Goal: Navigation & Orientation: Find specific page/section

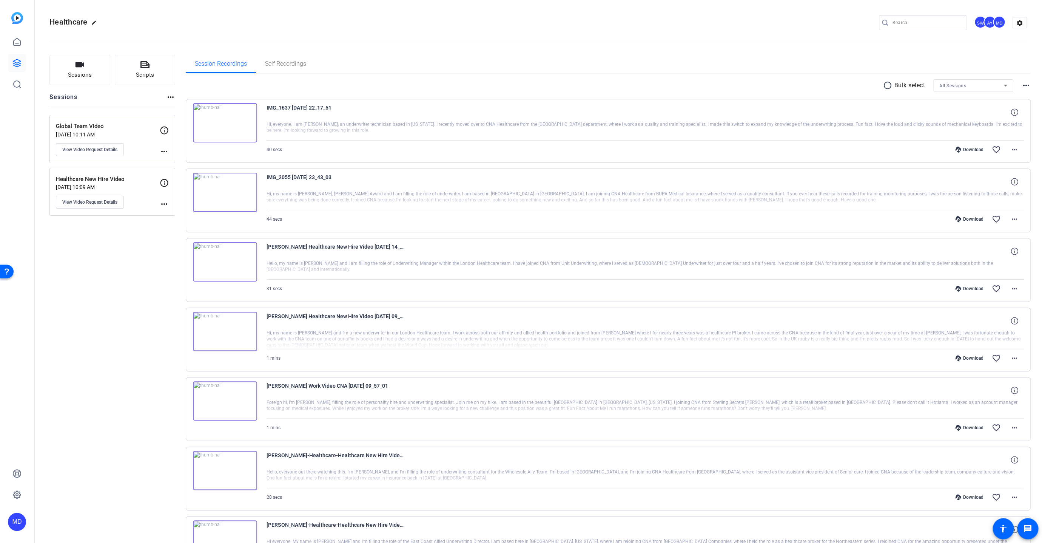
click at [69, 130] on p "Global Team Video" at bounding box center [108, 126] width 104 height 9
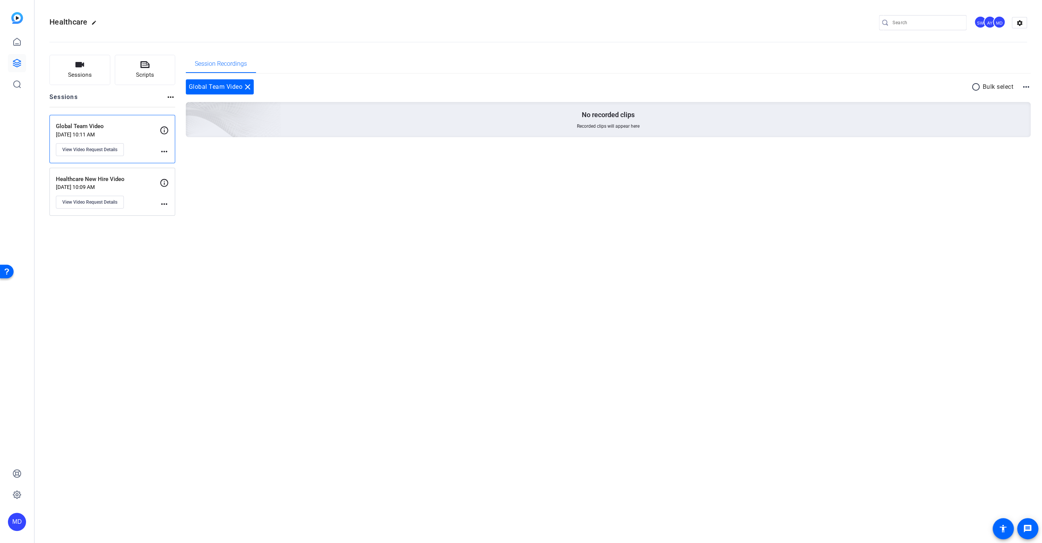
click at [71, 188] on p "[DATE] 10:09 AM" at bounding box center [108, 187] width 104 height 6
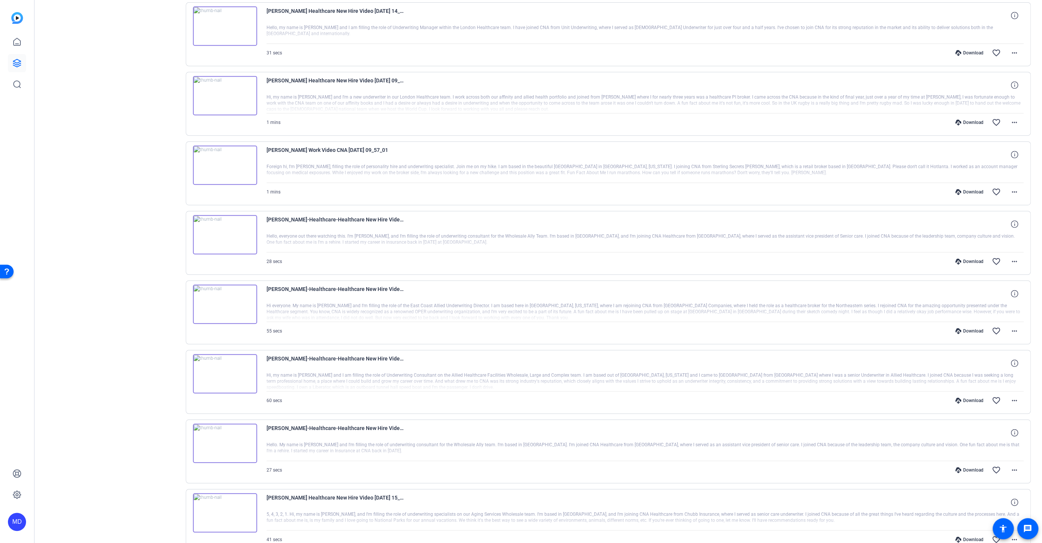
scroll to position [293, 0]
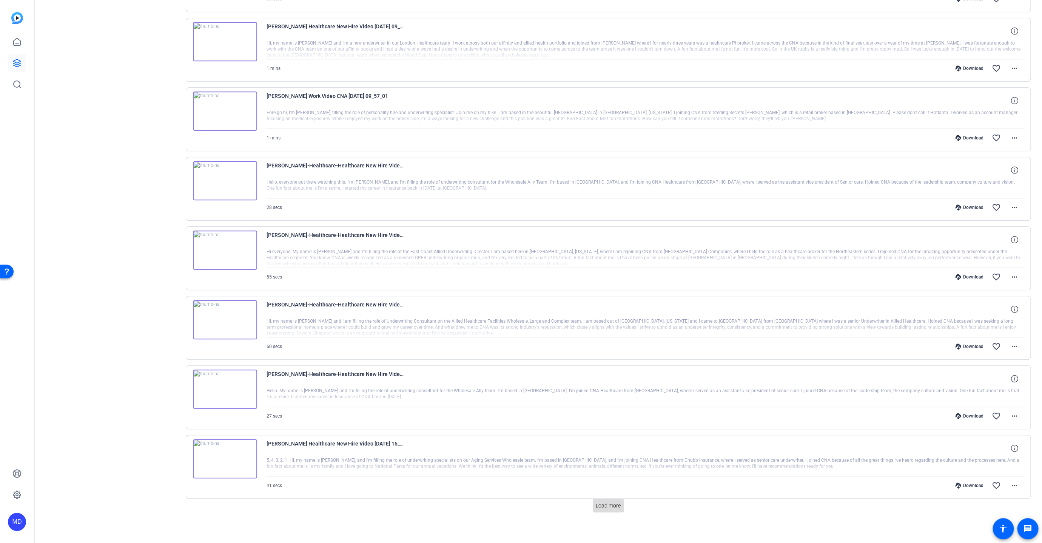
click at [593, 501] on span at bounding box center [608, 505] width 31 height 18
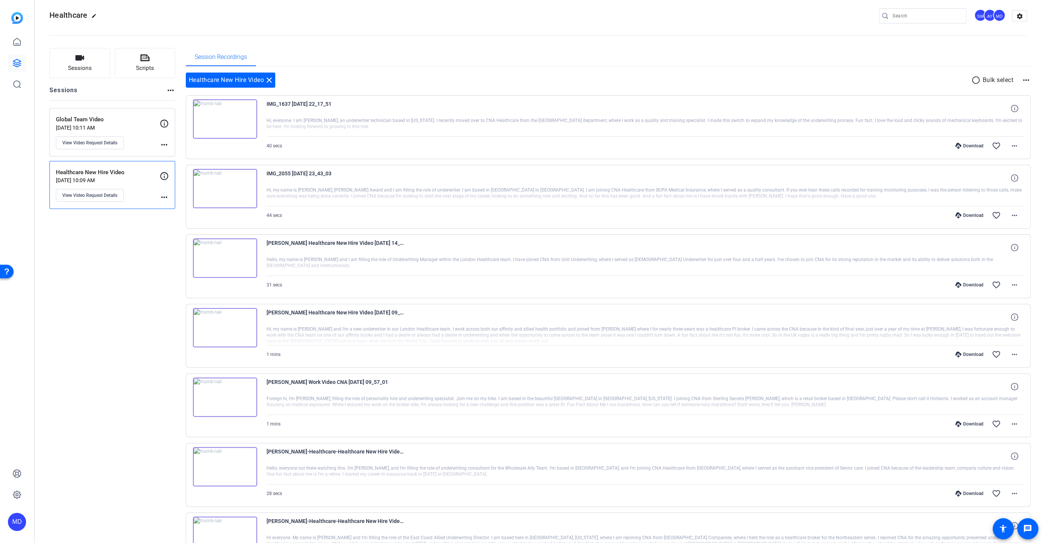
scroll to position [0, 0]
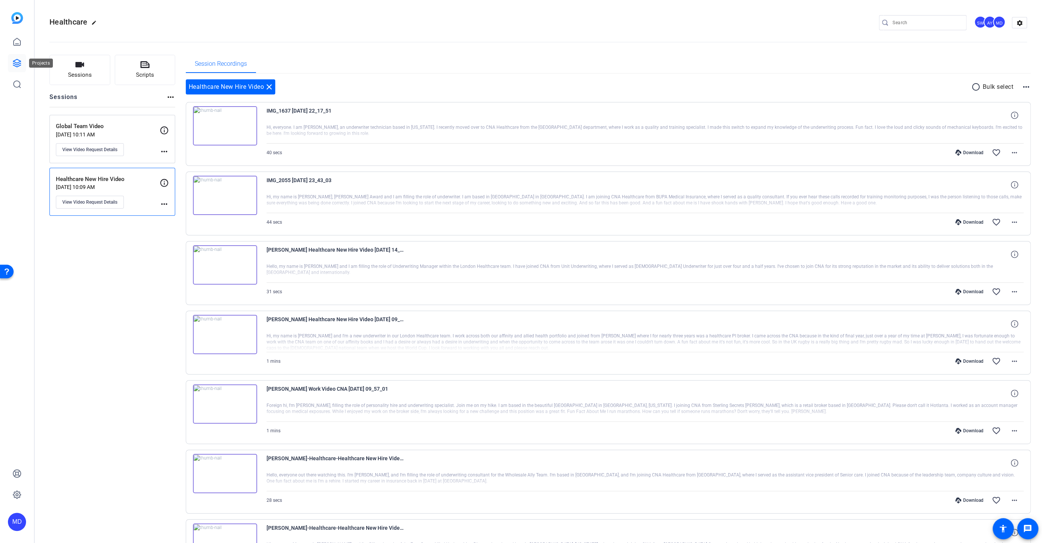
click at [15, 66] on icon at bounding box center [17, 63] width 8 height 8
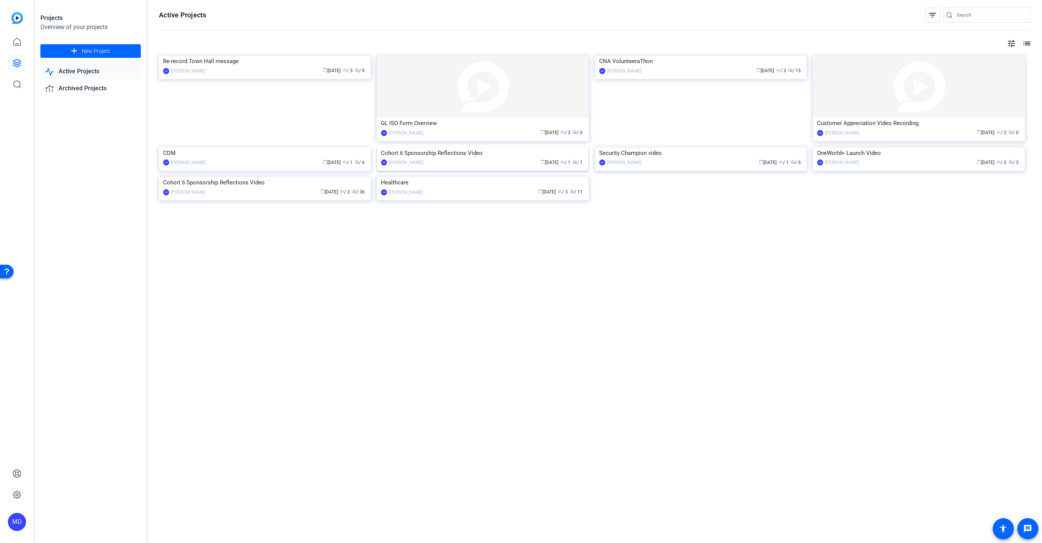
click at [486, 147] on img at bounding box center [483, 147] width 212 height 0
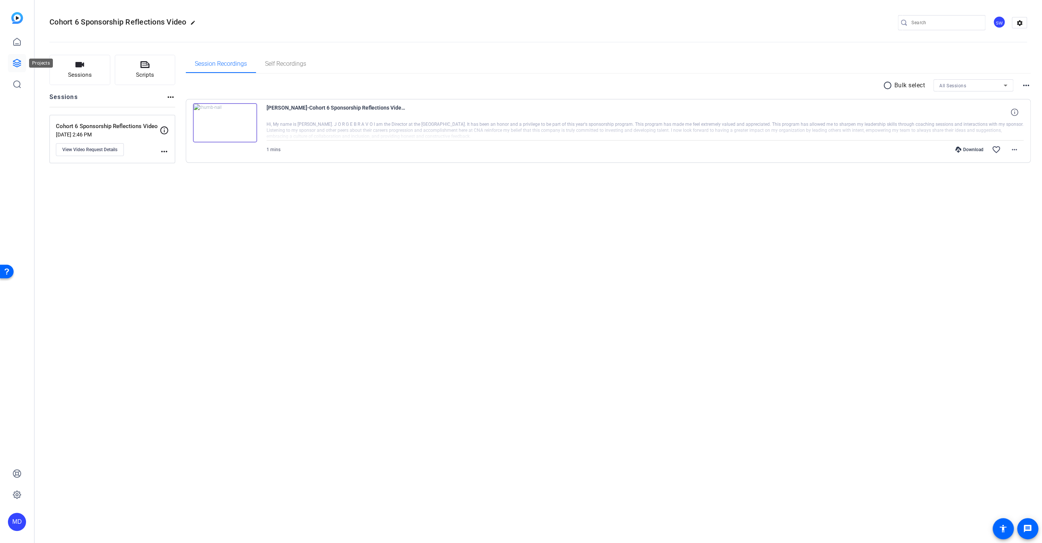
click at [14, 65] on icon at bounding box center [17, 63] width 8 height 8
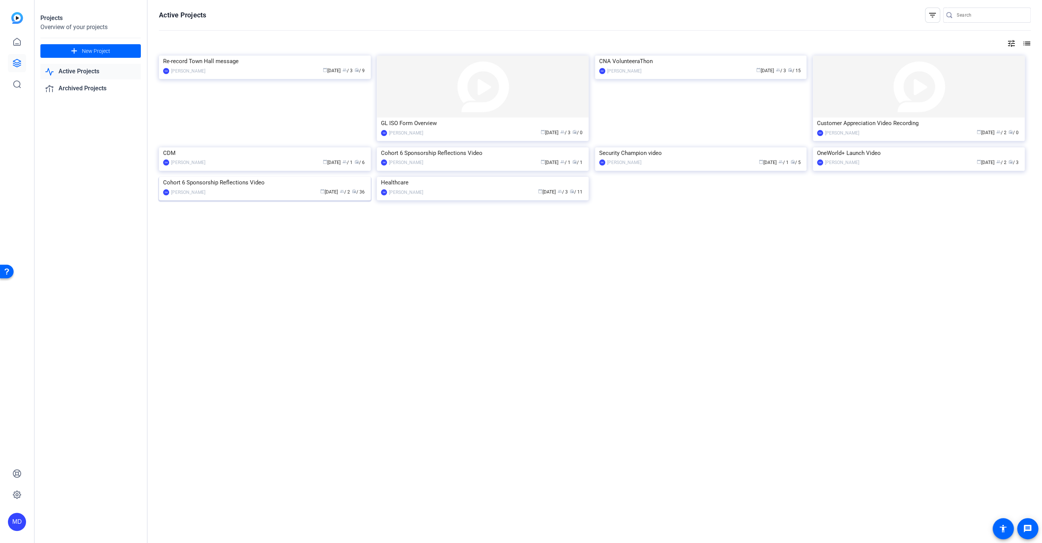
click at [241, 177] on img at bounding box center [265, 177] width 212 height 0
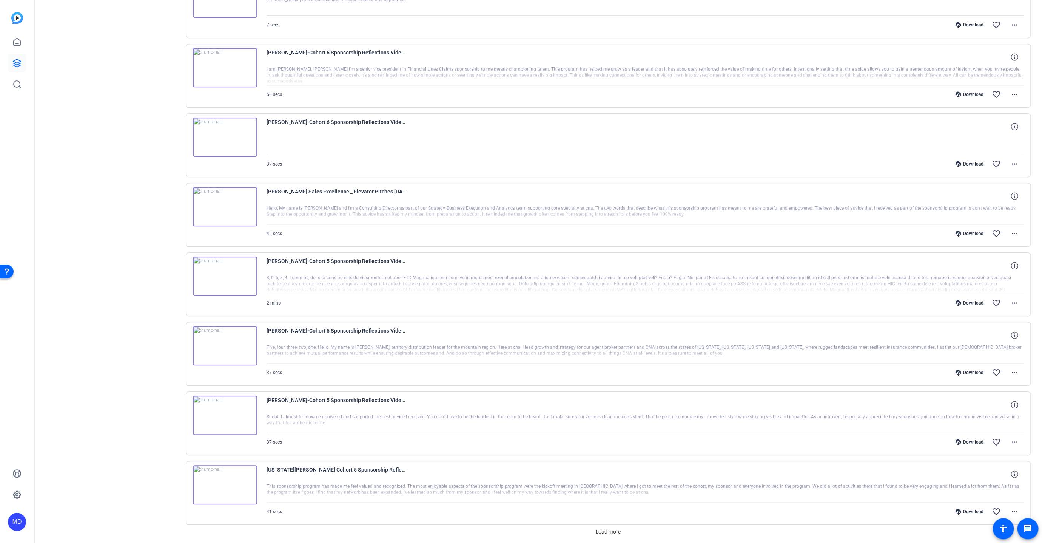
scroll to position [290, 0]
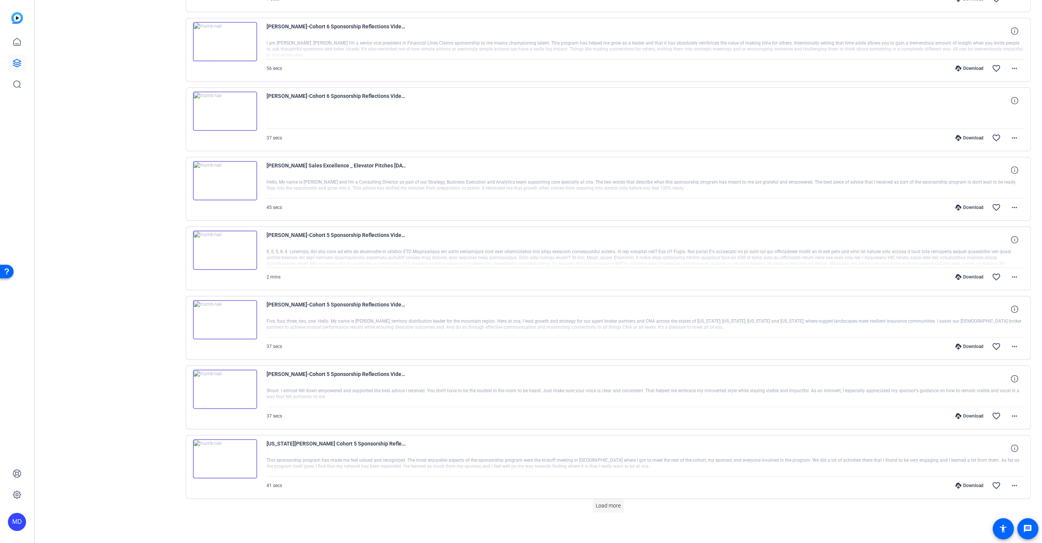
click at [598, 503] on span "Load more" at bounding box center [608, 505] width 25 height 8
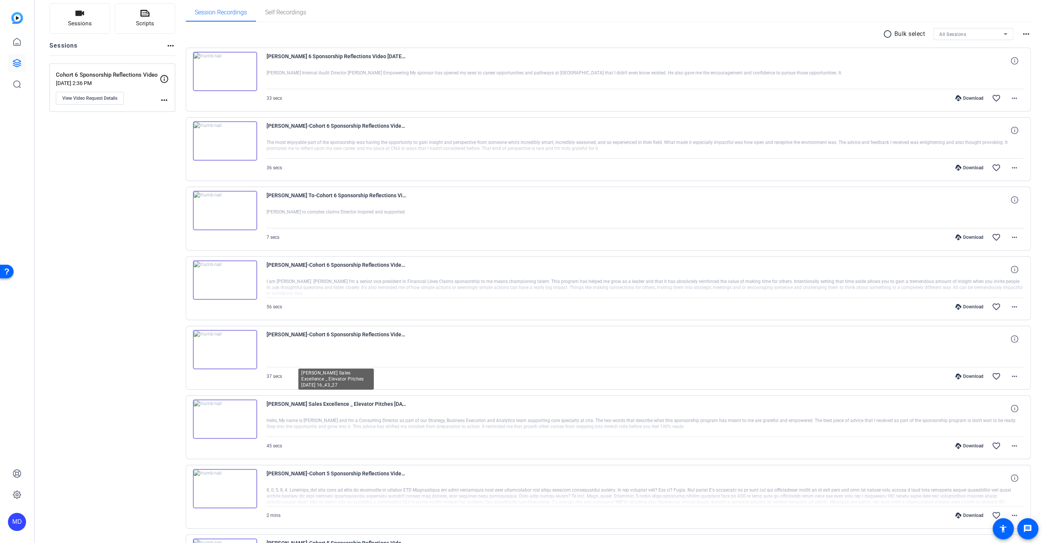
scroll to position [51, 0]
click at [17, 66] on icon at bounding box center [16, 63] width 9 height 9
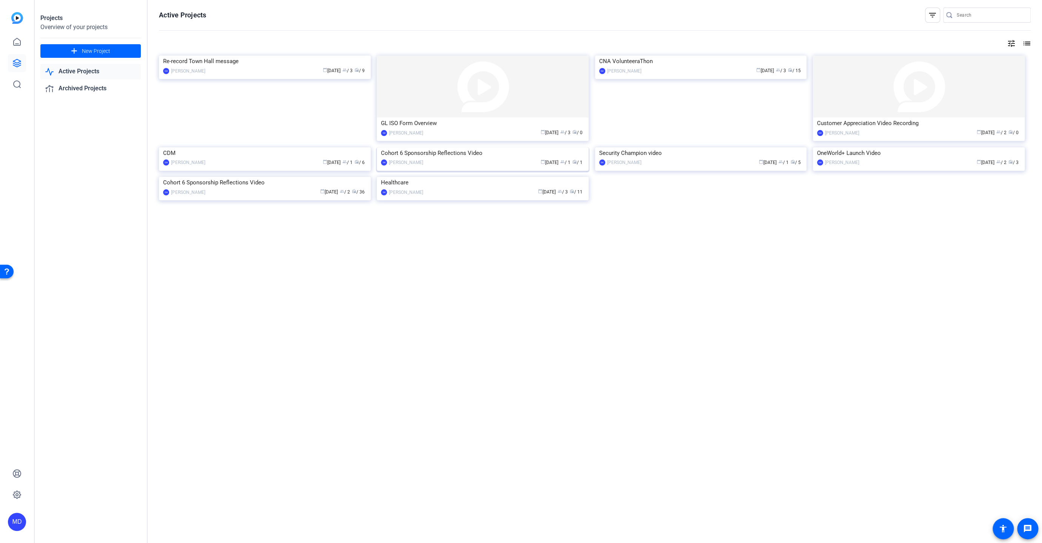
click at [480, 147] on img at bounding box center [483, 147] width 212 height 0
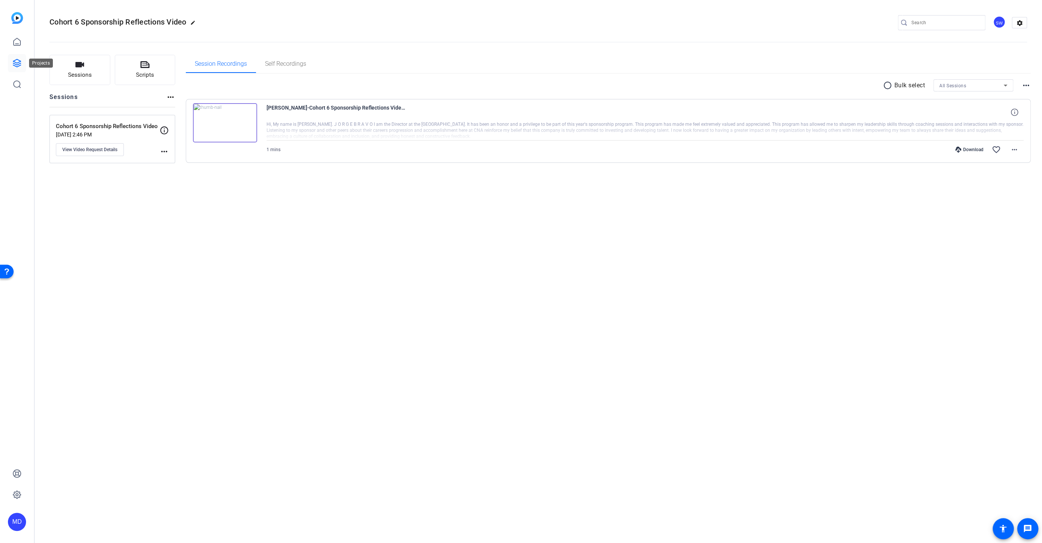
click at [16, 60] on icon at bounding box center [16, 63] width 9 height 9
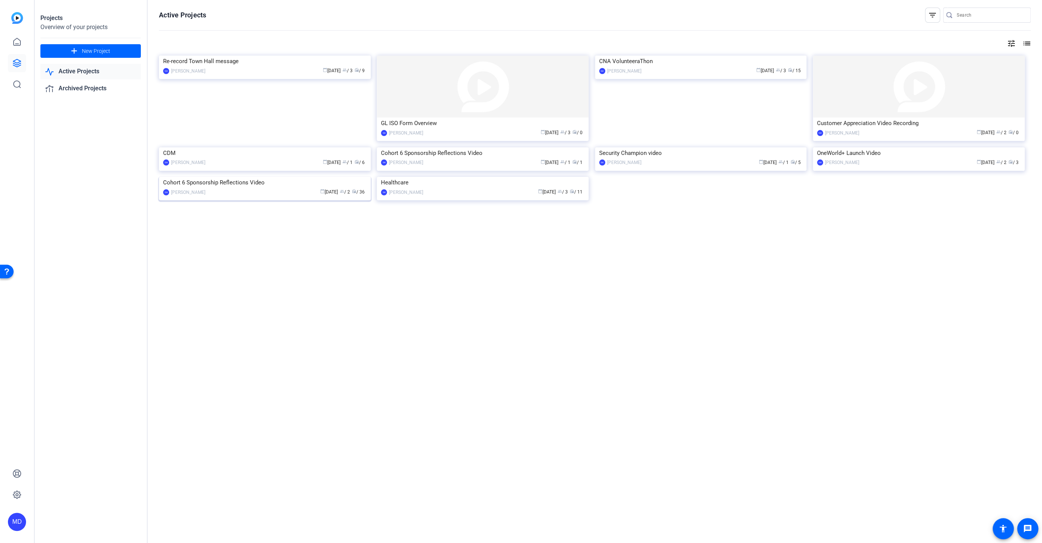
click at [247, 177] on img at bounding box center [265, 177] width 212 height 0
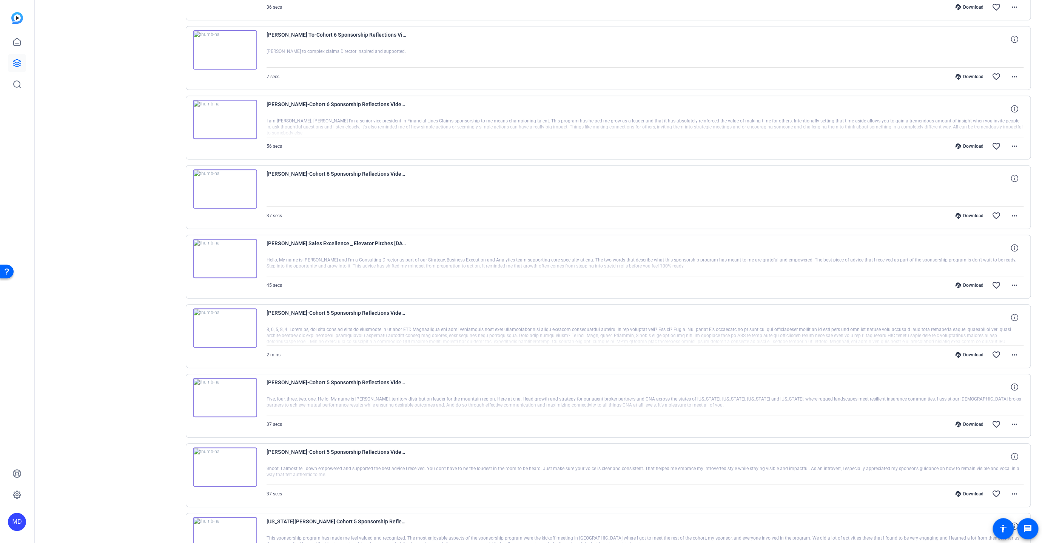
scroll to position [212, 0]
